Goal: Transaction & Acquisition: Purchase product/service

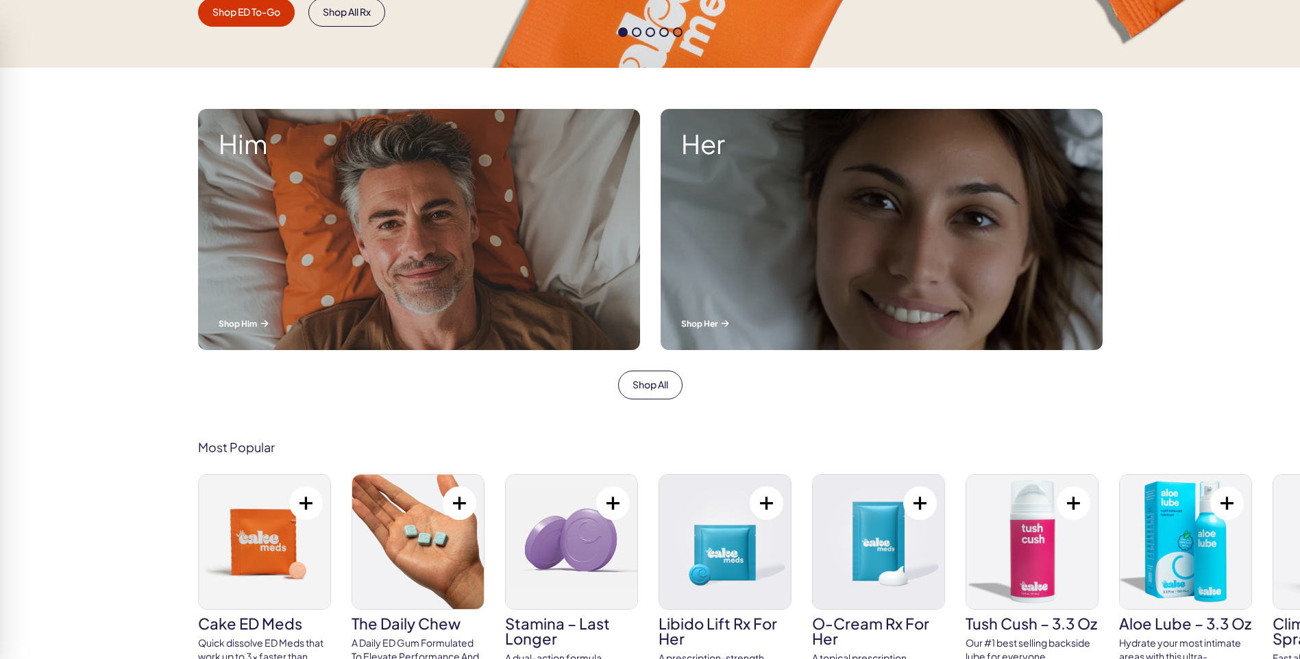
scroll to position [137, 0]
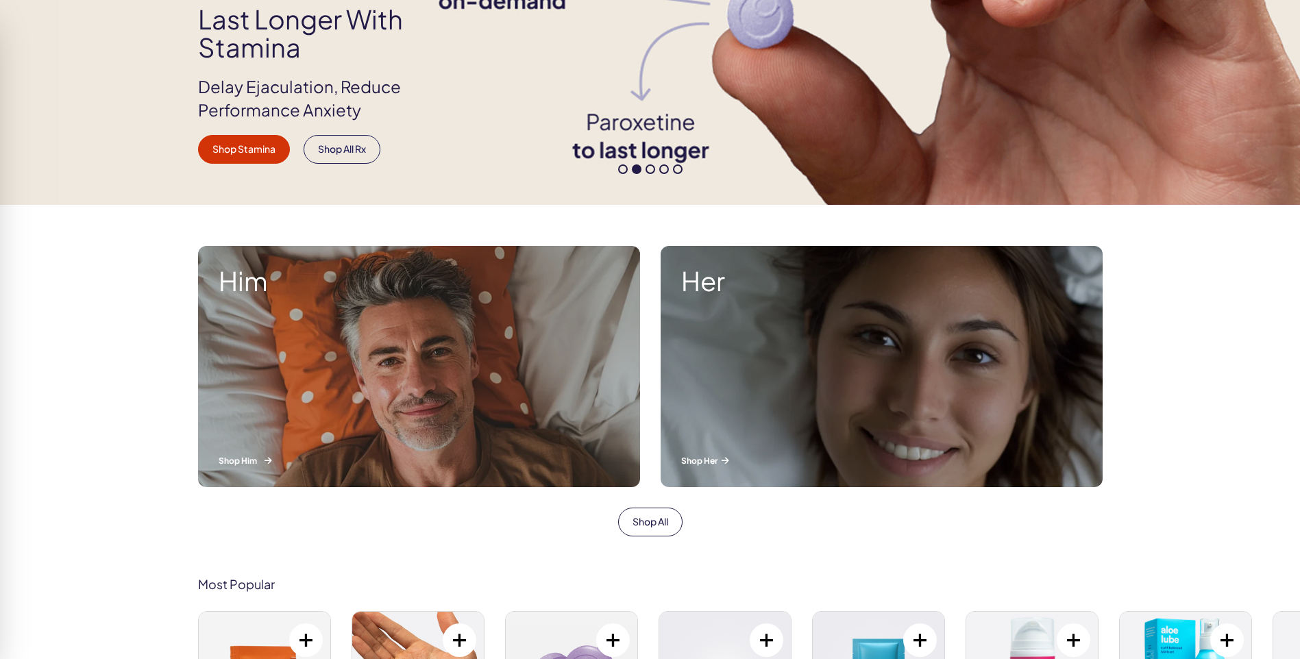
scroll to position [617, 0]
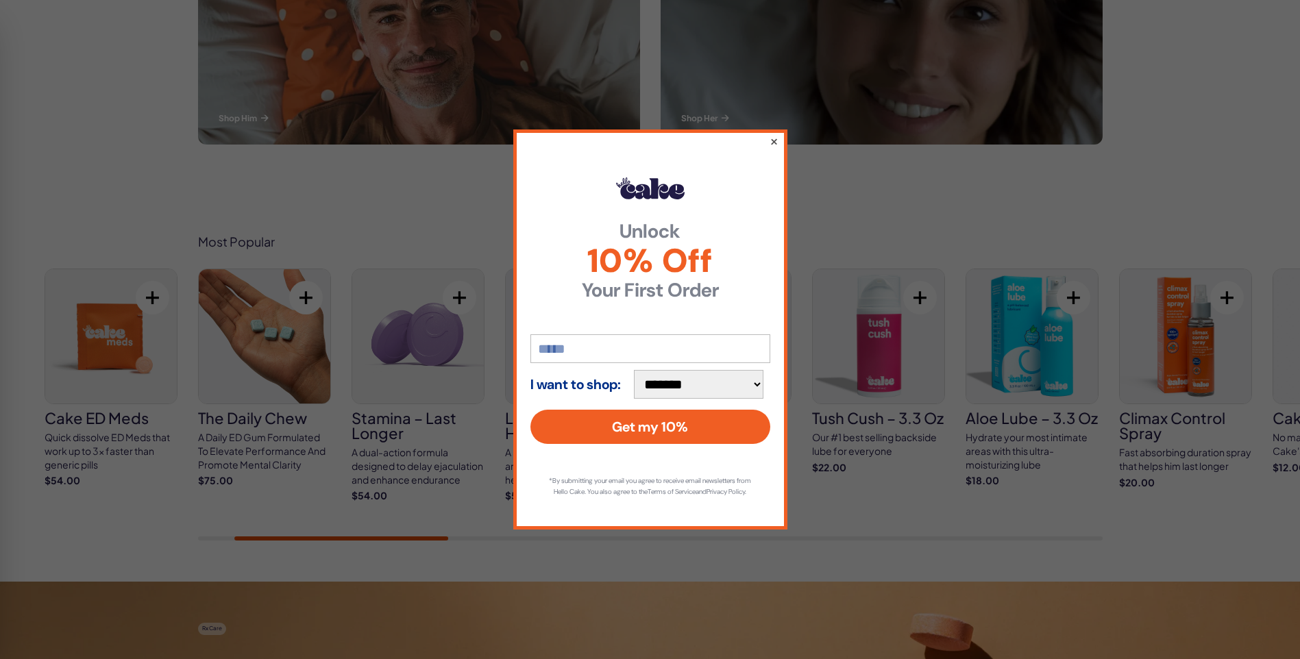
click at [774, 135] on button "×" at bounding box center [773, 141] width 9 height 16
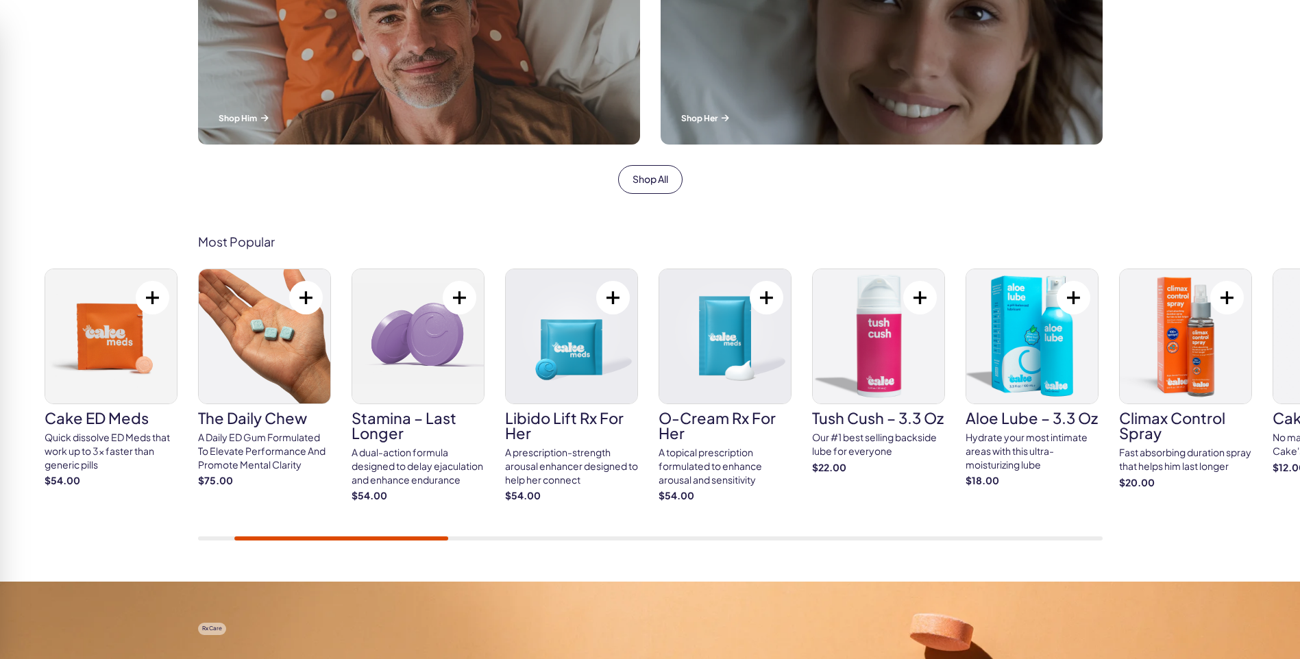
drag, startPoint x: 417, startPoint y: 534, endPoint x: 250, endPoint y: 515, distance: 168.3
click at [250, 515] on div "Cake ED Meds Quick dissolve ED Meds that work up to 3x faster than generic pill…" at bounding box center [650, 405] width 904 height 272
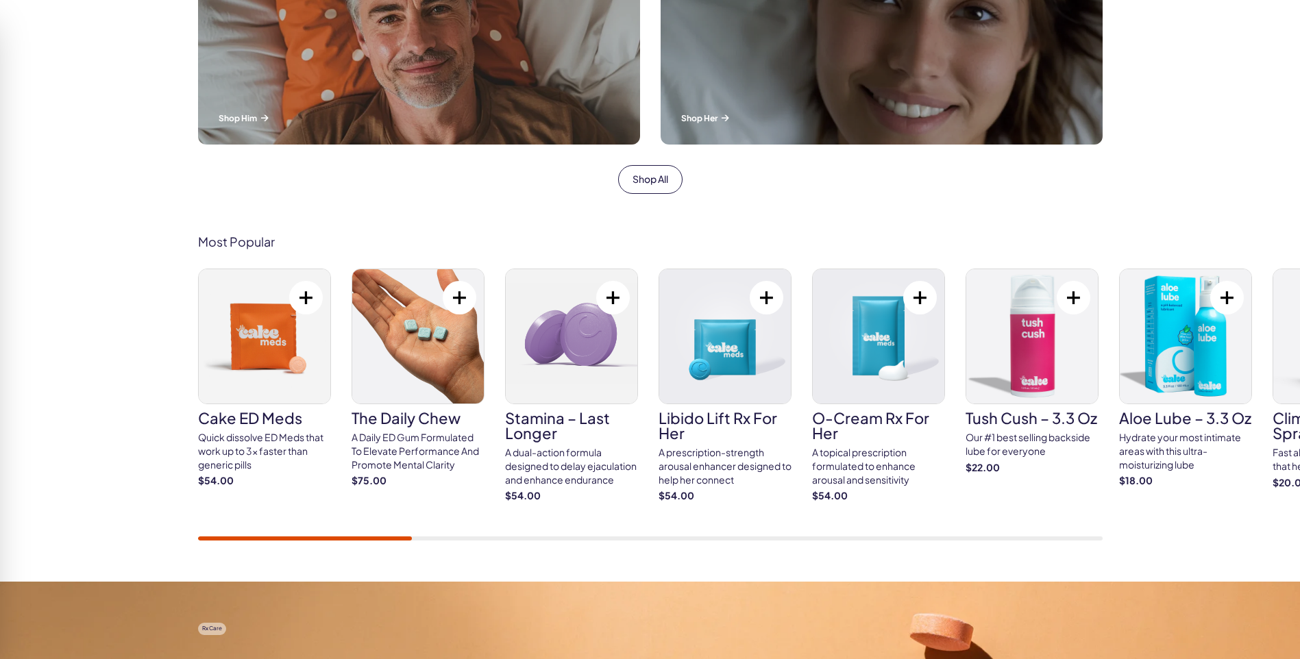
click at [177, 534] on div "Most Popular Cake ED Meds Quick dissolve ED Meds that work up to 3x faster than…" at bounding box center [650, 388] width 987 height 306
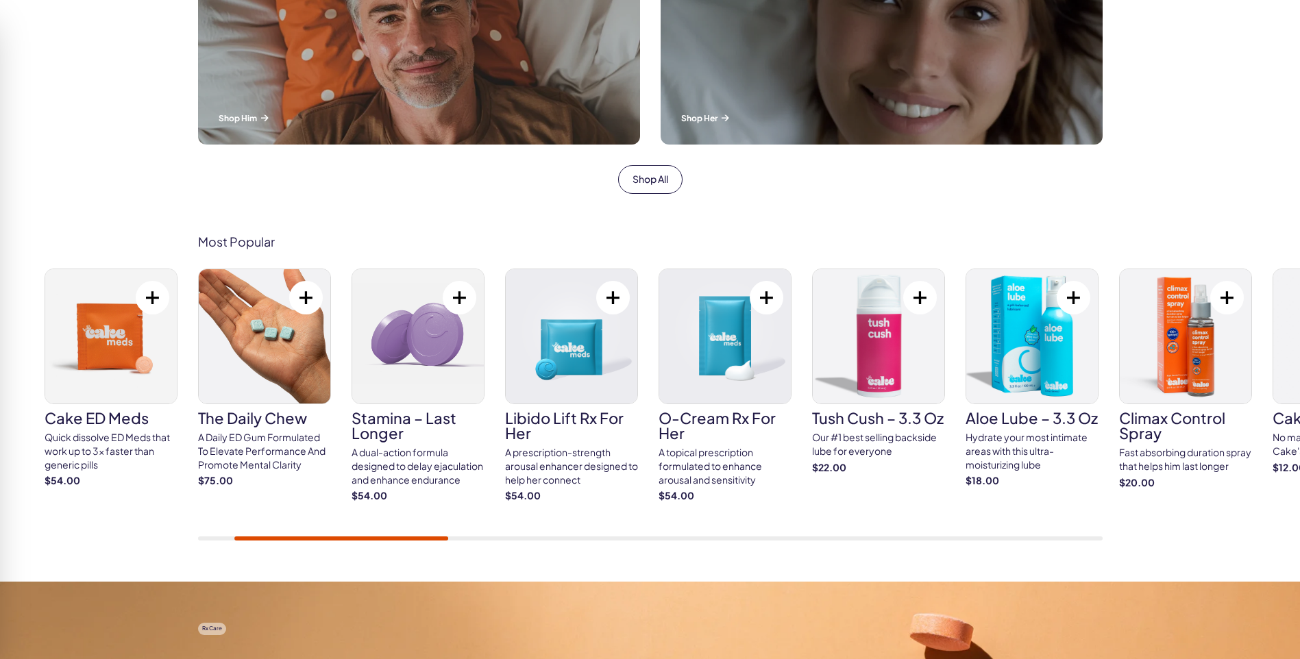
click at [492, 571] on div "Most Popular Cake ED Meds Quick dissolve ED Meds that work up to 3x faster than…" at bounding box center [650, 388] width 1300 height 388
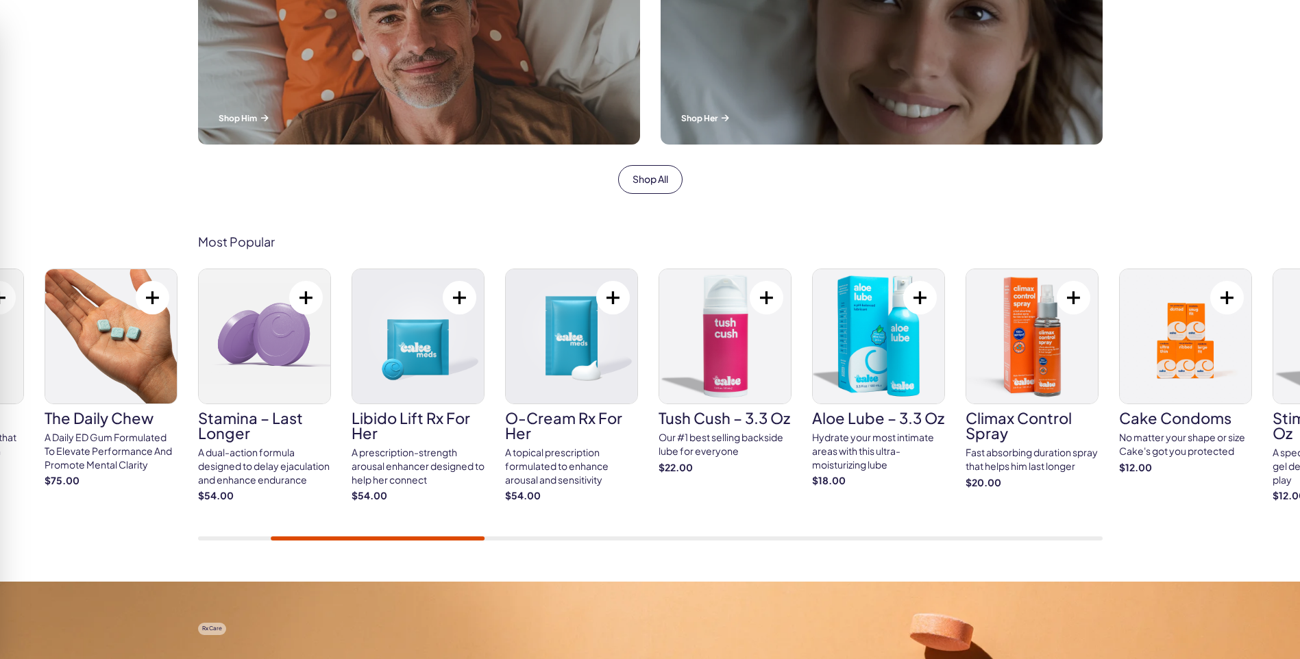
click at [248, 359] on img at bounding box center [265, 336] width 132 height 134
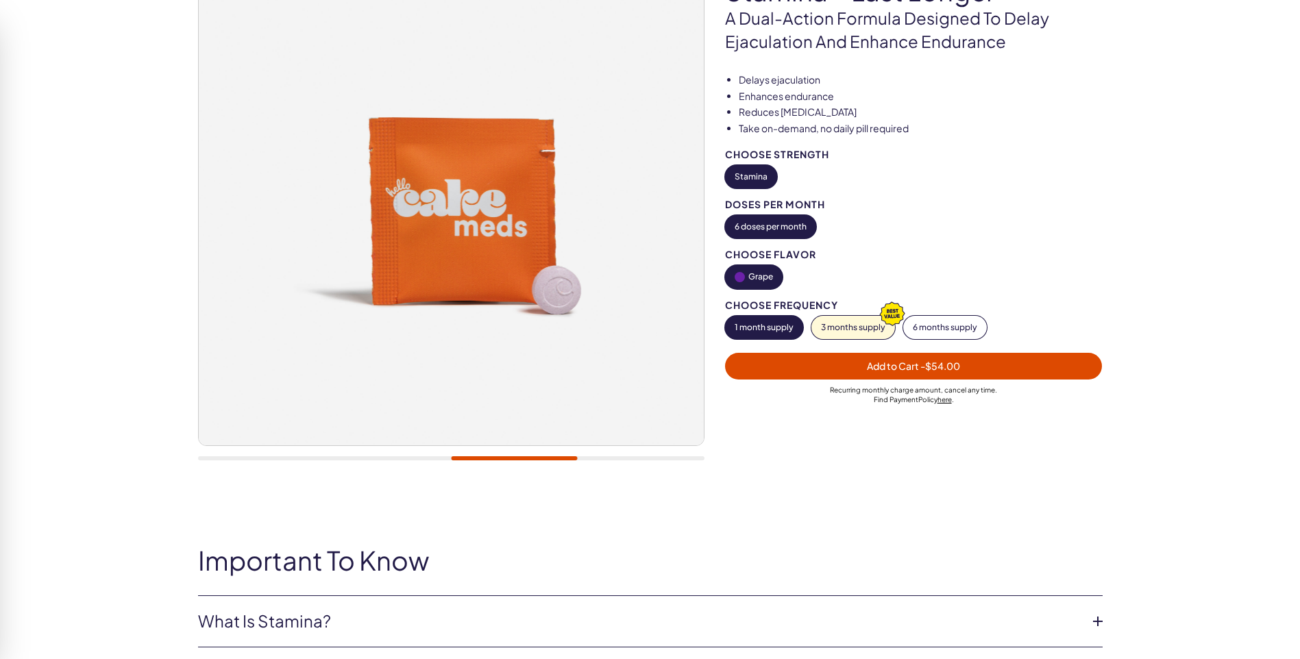
scroll to position [69, 0]
